Goal: Task Accomplishment & Management: Use online tool/utility

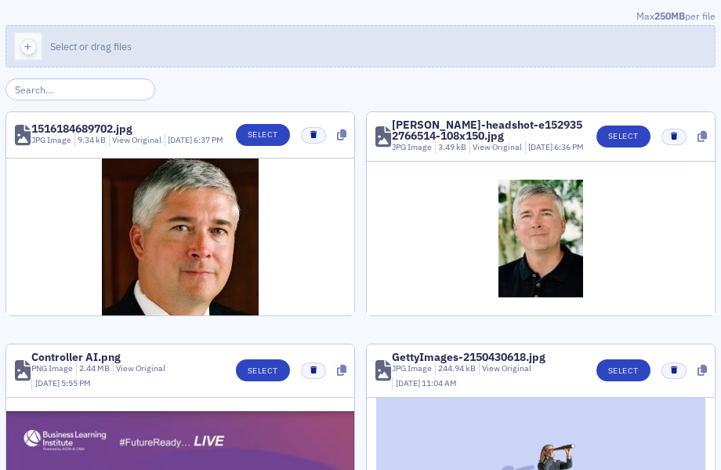
drag, startPoint x: 0, startPoint y: 0, endPoint x: 411, endPoint y: 34, distance: 412.3
click at [411, 34] on button "Select or drag files" at bounding box center [360, 46] width 710 height 42
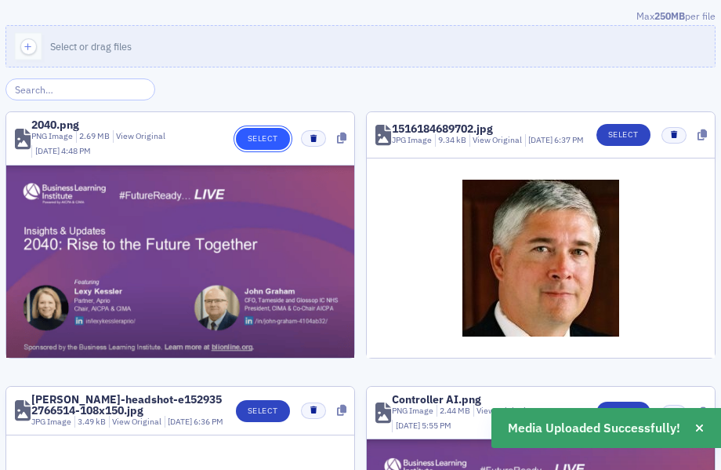
click at [250, 139] on button "Select" at bounding box center [263, 139] width 54 height 22
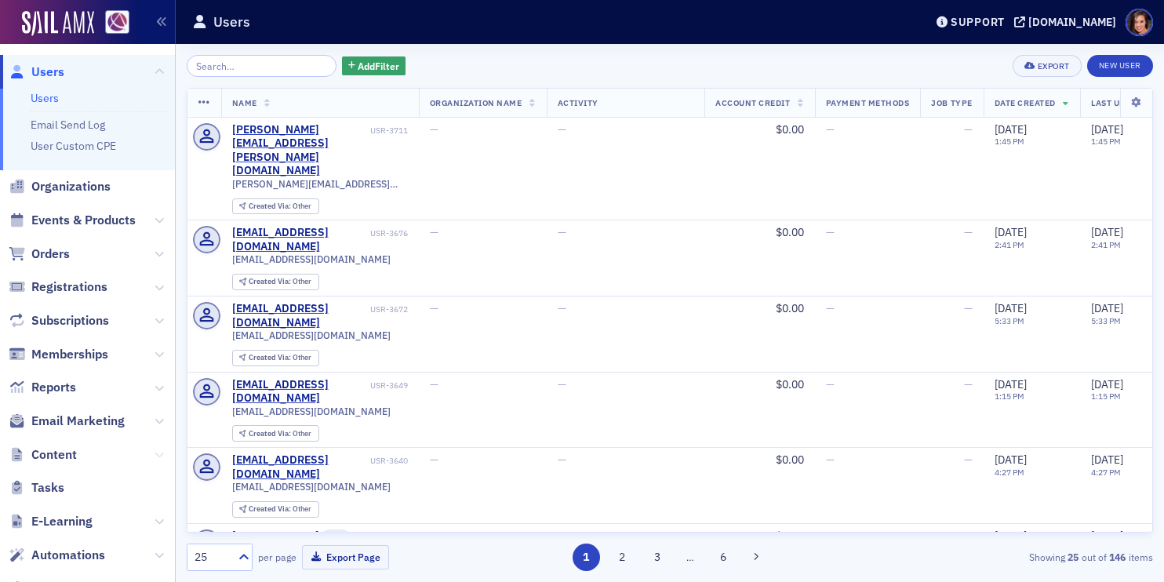
click at [159, 452] on icon at bounding box center [158, 454] width 9 height 9
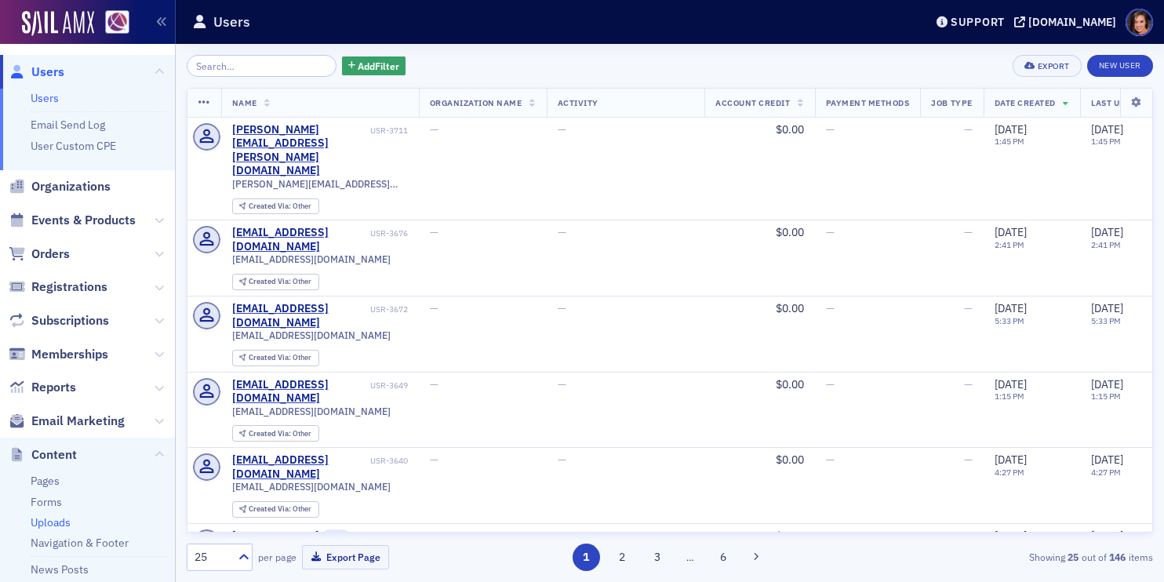
click at [51, 523] on link "Uploads" at bounding box center [51, 522] width 40 height 14
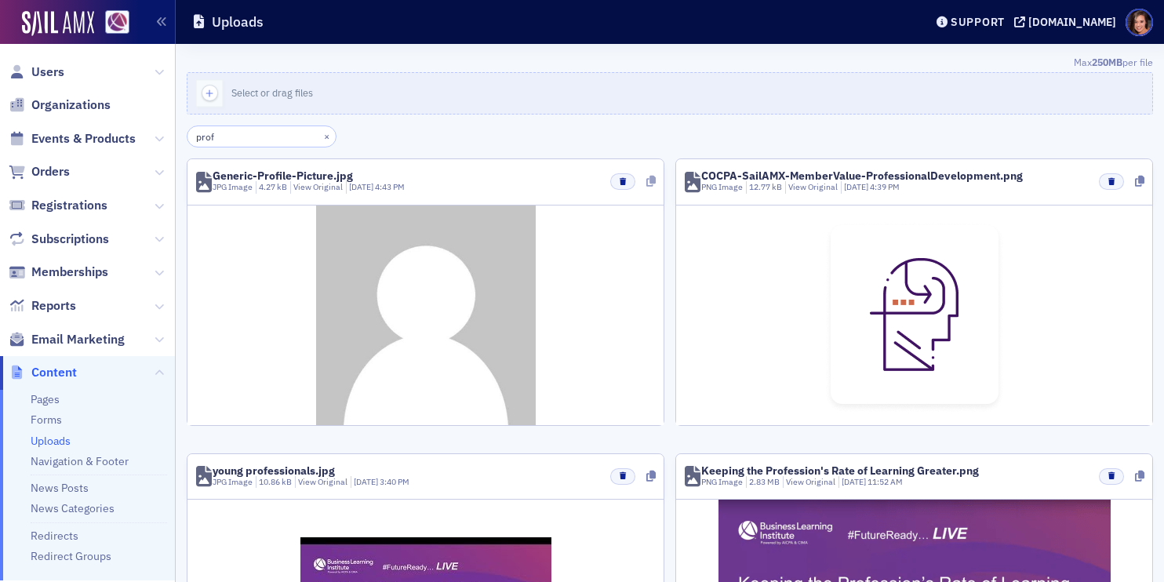
type input "prof"
click at [650, 183] on icon at bounding box center [650, 181] width 9 height 11
